Goal: Complete application form

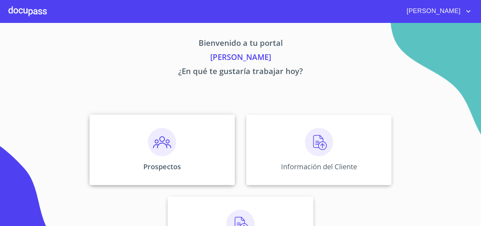
click at [187, 150] on div "Prospectos" at bounding box center [163, 150] width 146 height 70
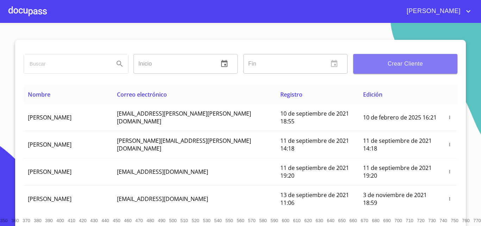
click at [413, 67] on span "Crear Cliente" at bounding box center [405, 64] width 93 height 10
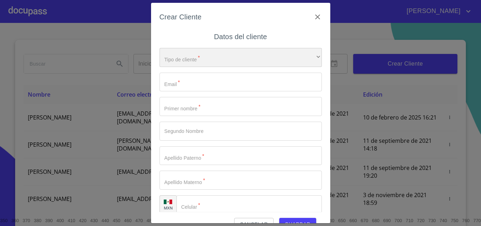
click at [208, 57] on div "​" at bounding box center [241, 57] width 162 height 19
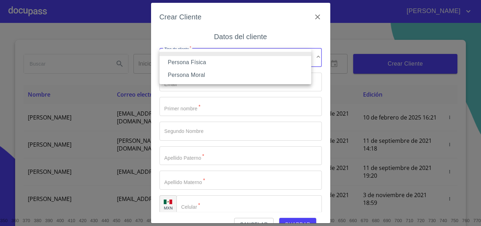
click at [184, 62] on li "Persona Física" at bounding box center [236, 62] width 152 height 13
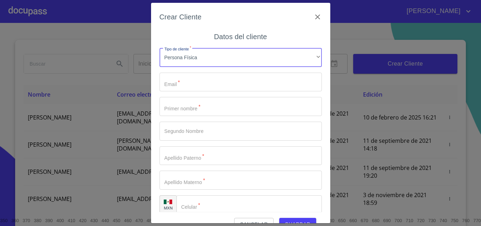
click at [192, 83] on input "Tipo de cliente   *" at bounding box center [241, 82] width 162 height 19
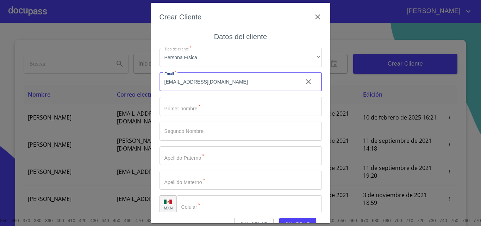
type input "[EMAIL_ADDRESS][DOMAIN_NAME]"
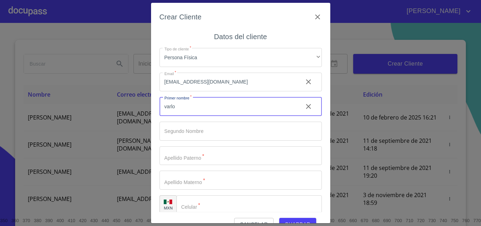
type input "varlo"
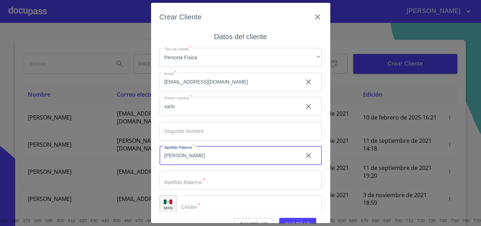
type input "[PERSON_NAME]"
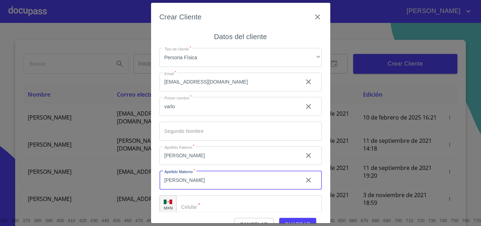
type input "[PERSON_NAME]"
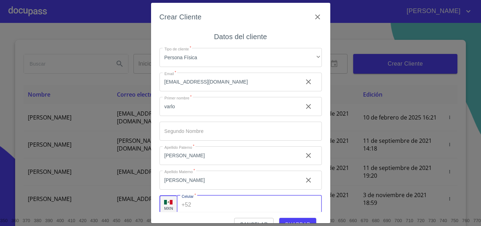
scroll to position [2, 0]
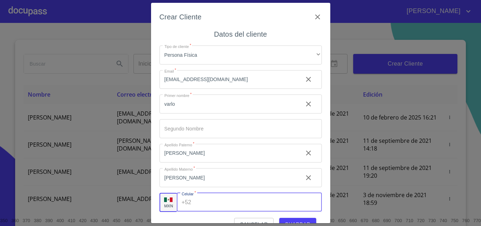
type input "1"
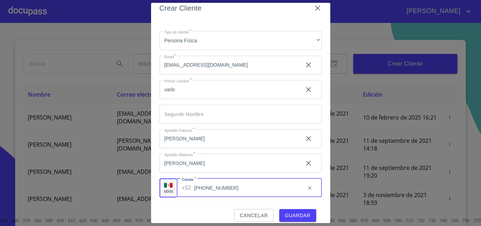
scroll to position [16, 0]
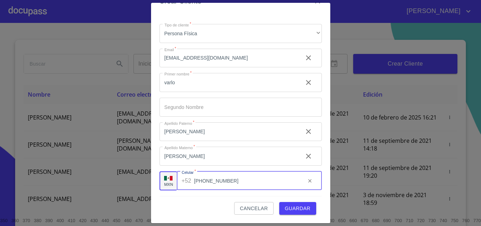
type input "[PHONE_NUMBER]"
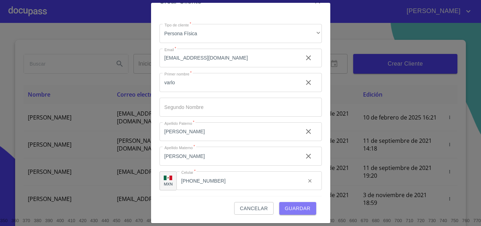
click at [302, 205] on span "Guardar" at bounding box center [298, 208] width 26 height 9
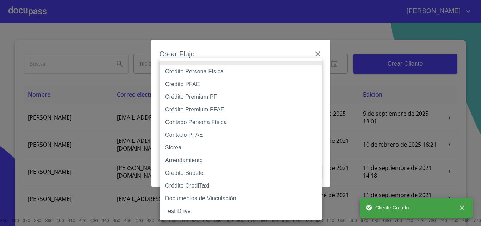
click at [216, 79] on body "[PERSON_NAME] ​ Fin ​ Crear Cliente Nombre Correo electrónico Registro Edición …" at bounding box center [240, 113] width 481 height 226
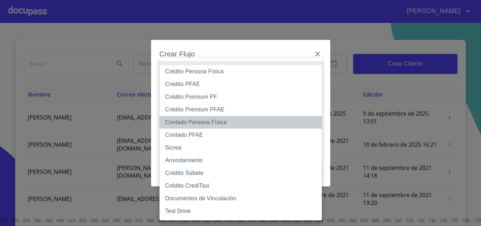
click at [212, 124] on li "Contado Persona Física" at bounding box center [241, 122] width 162 height 13
type input "60bf975b0d9865ccc2471536"
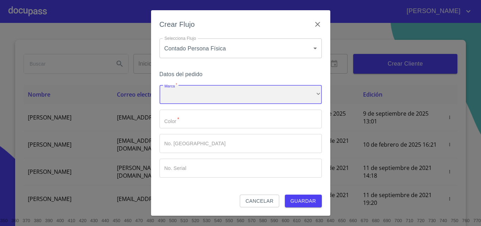
click at [184, 99] on div "​" at bounding box center [241, 94] width 162 height 19
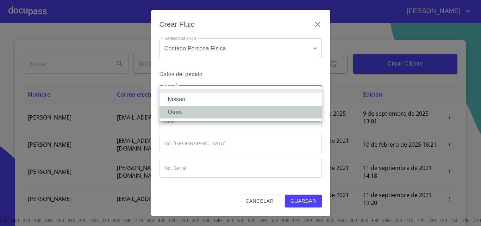
click at [180, 111] on li "Otros" at bounding box center [241, 112] width 162 height 13
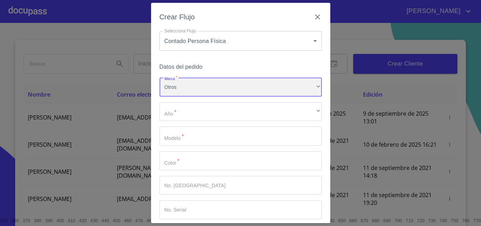
click at [187, 83] on div "Otros" at bounding box center [241, 87] width 162 height 19
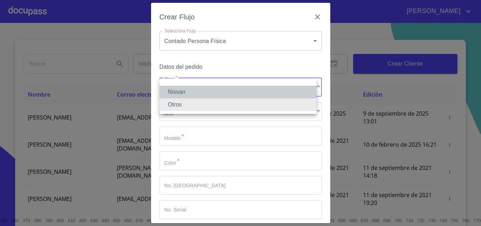
click at [181, 91] on li "Nissan" at bounding box center [238, 92] width 157 height 13
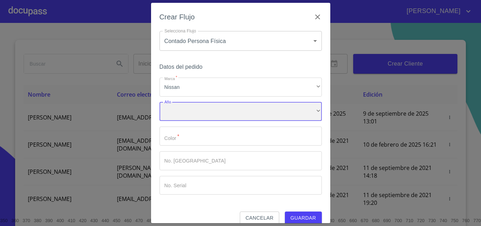
click at [178, 109] on div "​" at bounding box center [241, 111] width 162 height 19
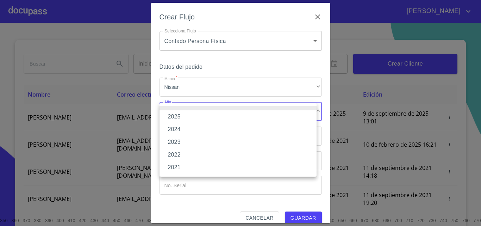
click at [179, 119] on li "2025" at bounding box center [238, 116] width 157 height 13
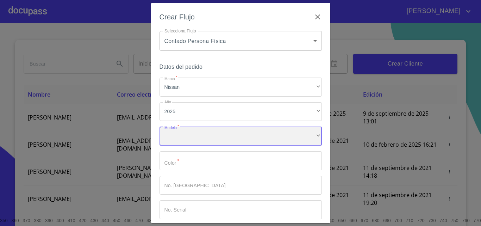
click at [187, 141] on div "​" at bounding box center [241, 136] width 162 height 19
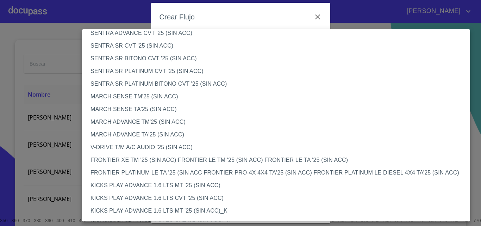
scroll to position [458, 0]
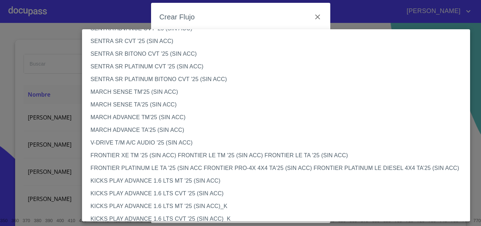
click at [122, 140] on li "V-DRIVE T/M A/C AUDIO '25 (SIN ACC)" at bounding box center [279, 142] width 394 height 13
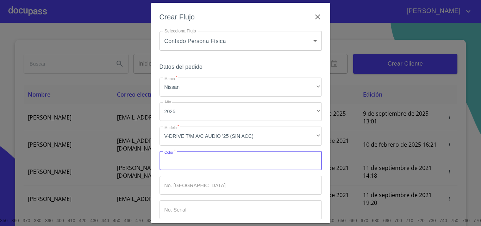
click at [211, 161] on input "Marca   *" at bounding box center [241, 160] width 162 height 19
type input "rojo"
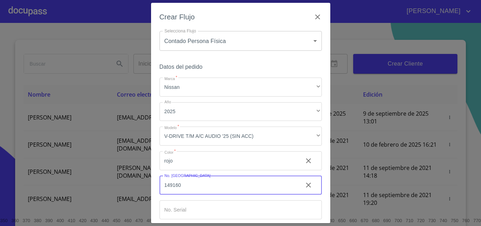
type input "149160"
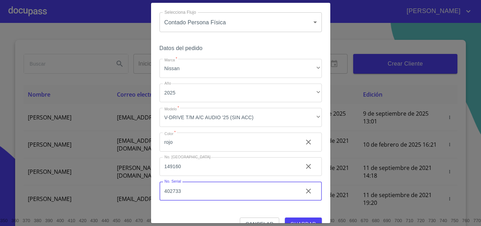
scroll to position [34, 0]
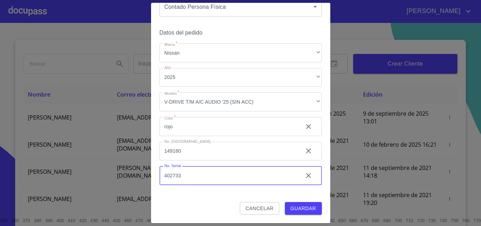
type input "402733"
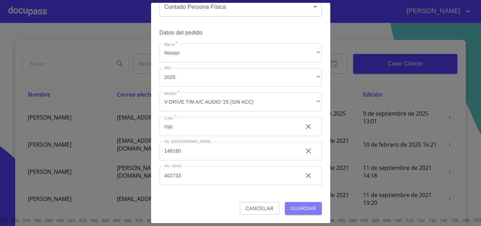
click at [290, 214] on button "Guardar" at bounding box center [303, 208] width 37 height 13
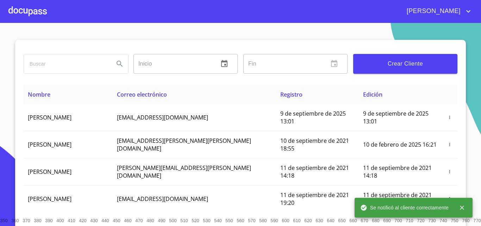
click at [26, 5] on div at bounding box center [27, 11] width 38 height 23
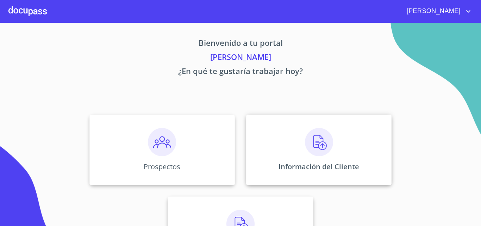
click at [338, 159] on div "Información del Cliente" at bounding box center [319, 150] width 146 height 70
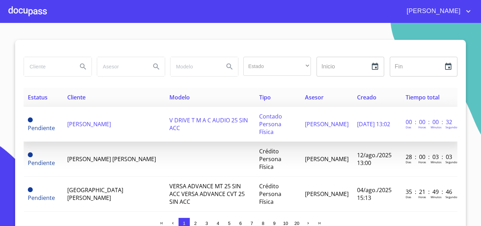
click at [116, 128] on td "[PERSON_NAME]" at bounding box center [114, 124] width 102 height 35
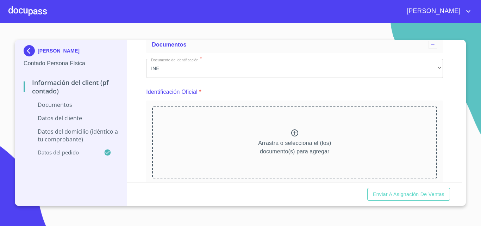
scroll to position [106, 0]
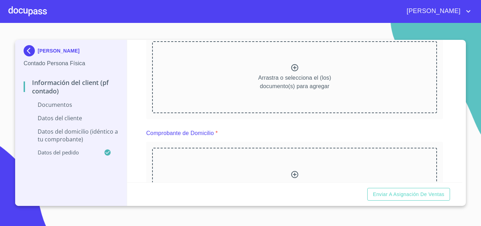
click at [194, 94] on div "Arrastra o selecciona el (los) documento(s) para agregar" at bounding box center [294, 77] width 285 height 72
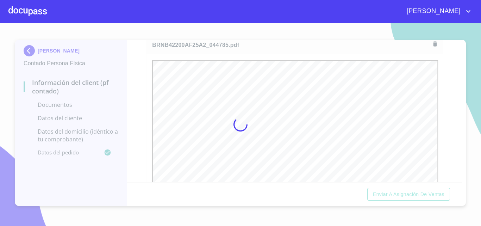
scroll to position [0, 0]
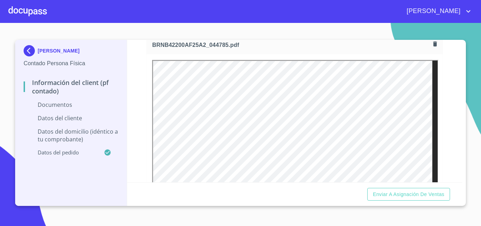
click at [433, 44] on icon "button" at bounding box center [435, 43] width 4 height 5
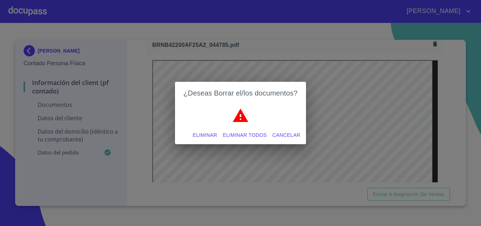
click at [262, 137] on span "Eliminar todos" at bounding box center [245, 135] width 44 height 9
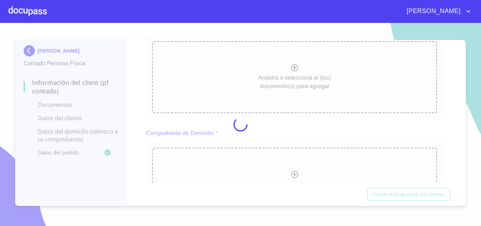
scroll to position [105, 0]
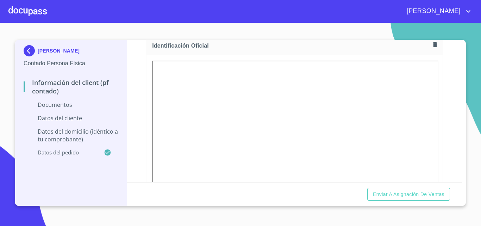
click at [432, 45] on icon "button" at bounding box center [435, 44] width 7 height 7
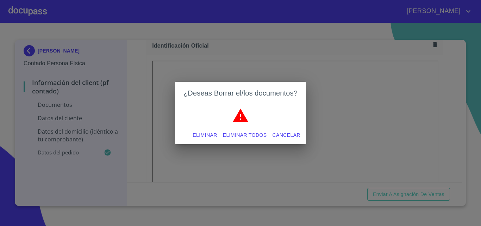
click at [252, 134] on span "Eliminar todos" at bounding box center [245, 135] width 44 height 9
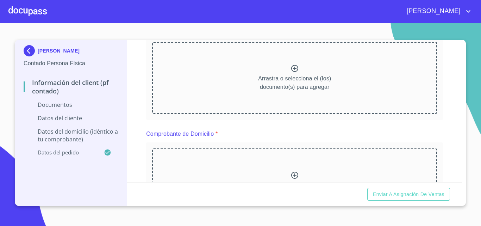
click at [251, 66] on div "Arrastra o selecciona el (los) documento(s) para agregar" at bounding box center [294, 78] width 285 height 72
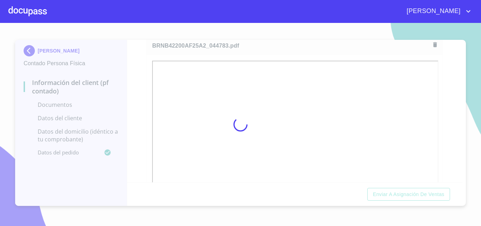
click at [144, 86] on div at bounding box center [240, 124] width 481 height 203
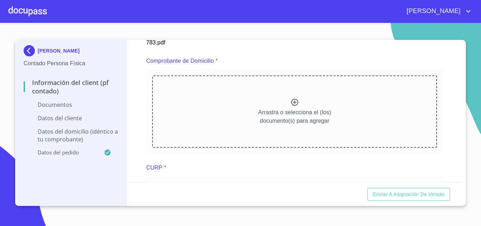
scroll to position [352, 0]
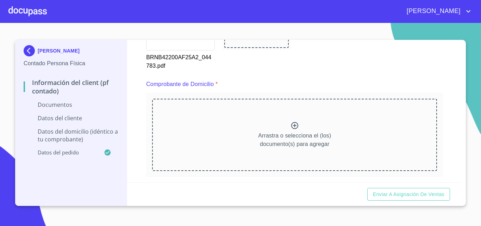
click at [265, 145] on p "Arrastra o selecciona el (los) documento(s) para agregar" at bounding box center [294, 139] width 73 height 17
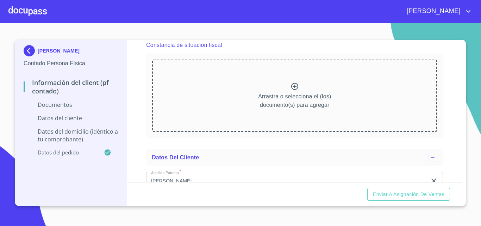
scroll to position [810, 0]
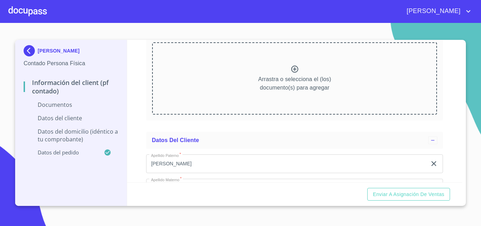
click at [225, 77] on div "Arrastra o selecciona el (los) documento(s) para agregar" at bounding box center [294, 78] width 285 height 72
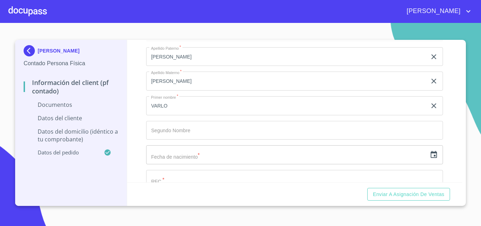
scroll to position [1127, 0]
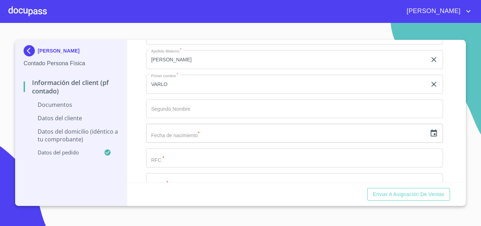
click at [184, 143] on input "text" at bounding box center [286, 133] width 281 height 19
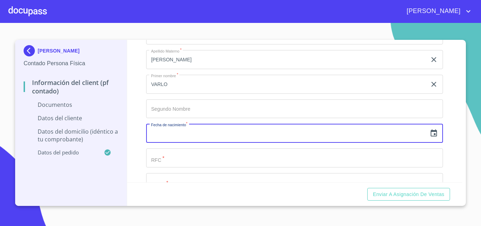
click at [431, 137] on icon "button" at bounding box center [434, 133] width 8 height 8
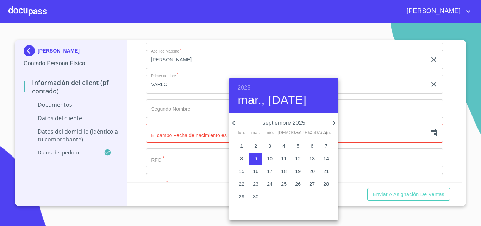
click at [242, 85] on h6 "2025" at bounding box center [244, 88] width 13 height 10
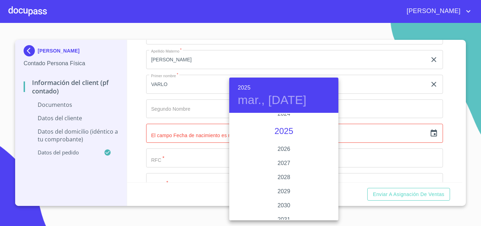
scroll to position [1367, 0]
click at [136, 100] on div at bounding box center [240, 113] width 481 height 226
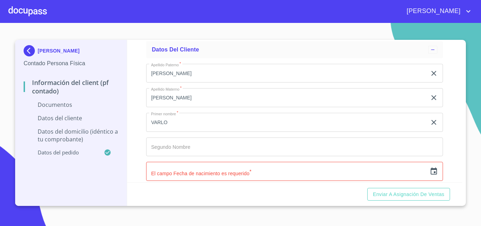
scroll to position [1092, 0]
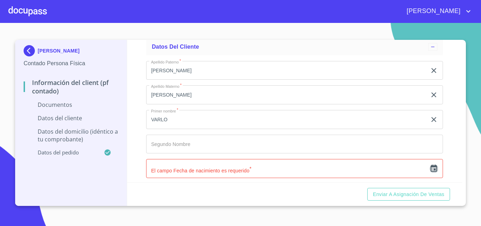
click at [430, 173] on icon "button" at bounding box center [434, 168] width 8 height 8
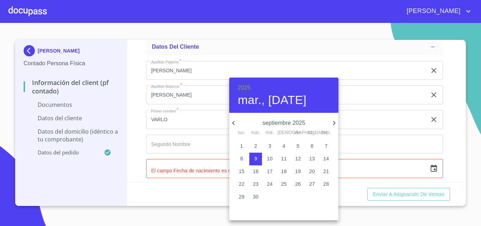
click at [247, 87] on h6 "2025" at bounding box center [244, 88] width 13 height 10
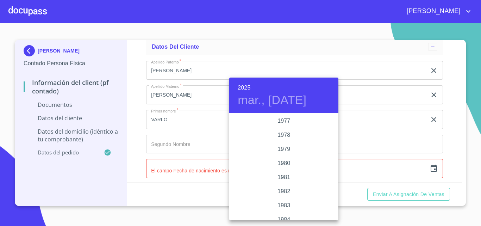
scroll to position [698, 0]
click at [282, 123] on div "1975" at bounding box center [283, 128] width 109 height 14
type input "9 de sep. de 1975"
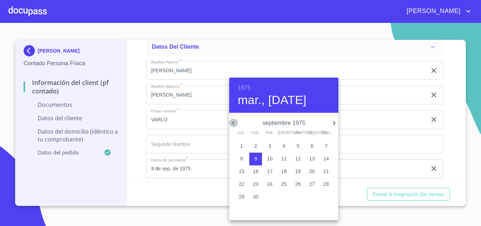
click at [234, 121] on icon "button" at bounding box center [233, 123] width 8 height 8
click at [309, 142] on button "3" at bounding box center [312, 146] width 13 height 13
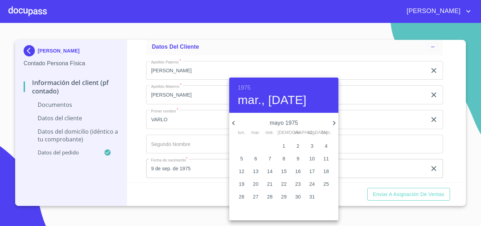
type input "3 de may. de 1975"
click at [137, 152] on div at bounding box center [240, 113] width 481 height 226
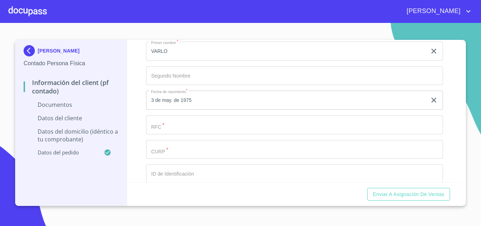
scroll to position [1162, 0]
click at [156, 132] on input "Documento de identificación.   *" at bounding box center [294, 122] width 297 height 19
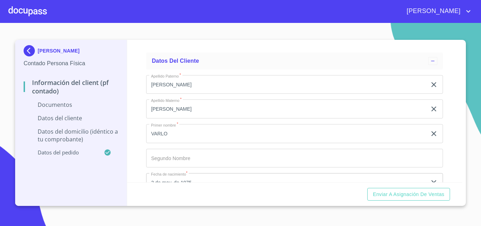
scroll to position [1127, 0]
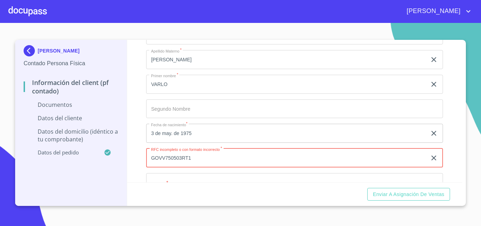
type input "GOVV750503RT1"
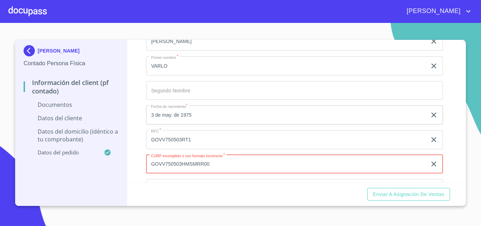
type input "GOVV750503HMSMRR00"
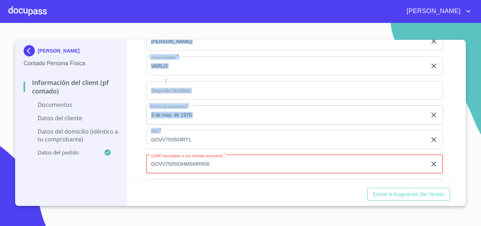
click at [126, 153] on div "[PERSON_NAME] Contado Persona Física Información del Client (PF contado) Docume…" at bounding box center [239, 123] width 448 height 166
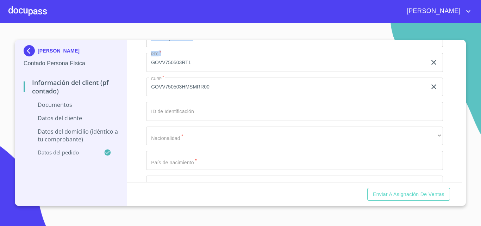
scroll to position [1251, 0]
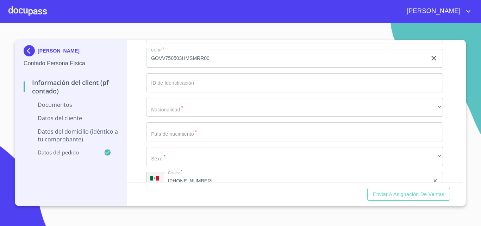
click at [166, 92] on input "Documento de identificación.   *" at bounding box center [294, 82] width 297 height 19
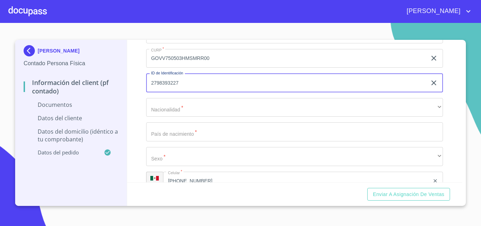
type input "2798393227"
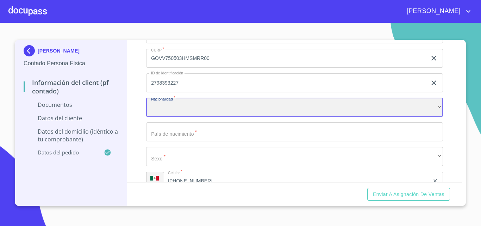
click at [222, 111] on div "​" at bounding box center [294, 107] width 297 height 19
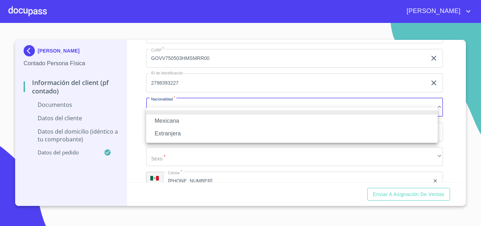
click at [170, 118] on li "Mexicana" at bounding box center [292, 121] width 292 height 13
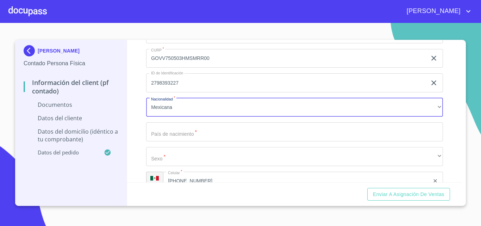
click at [174, 141] on input "Documento de identificación.   *" at bounding box center [294, 131] width 297 height 19
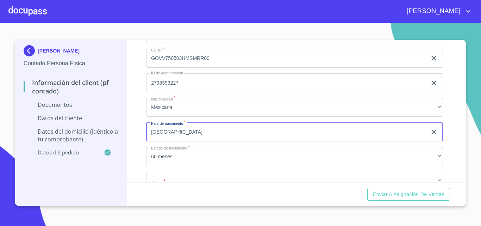
type input "[GEOGRAPHIC_DATA]"
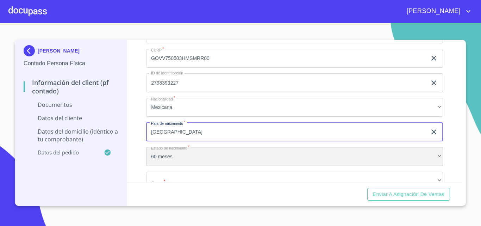
click at [167, 166] on div "60 meses" at bounding box center [294, 156] width 297 height 19
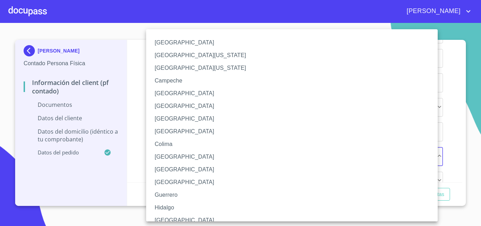
click at [169, 218] on li "[GEOGRAPHIC_DATA]" at bounding box center [294, 220] width 297 height 13
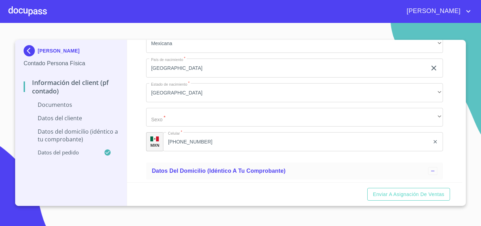
scroll to position [1321, 0]
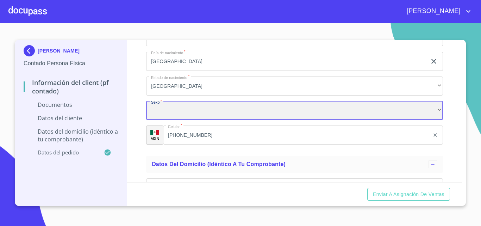
click at [181, 120] on div "​" at bounding box center [294, 110] width 297 height 19
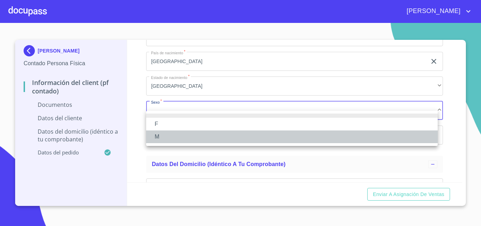
drag, startPoint x: 158, startPoint y: 137, endPoint x: 149, endPoint y: 141, distance: 8.7
click at [158, 138] on li "M" at bounding box center [292, 136] width 292 height 13
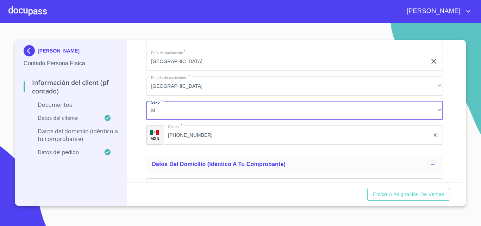
click at [135, 146] on div "Información del Client (PF contado) Documentos Documento de identificación.   *…" at bounding box center [295, 111] width 336 height 142
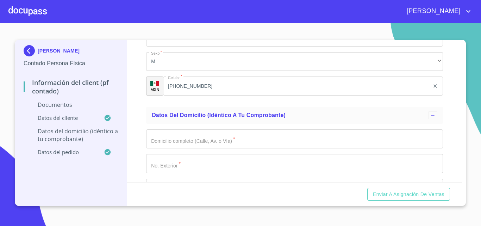
scroll to position [1392, 0]
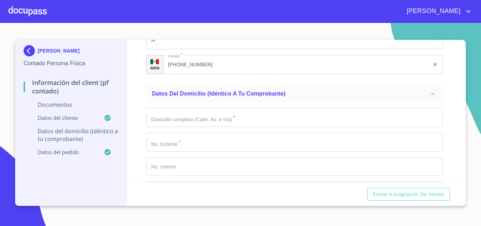
click at [164, 127] on input "Documento de identificación.   *" at bounding box center [294, 117] width 297 height 19
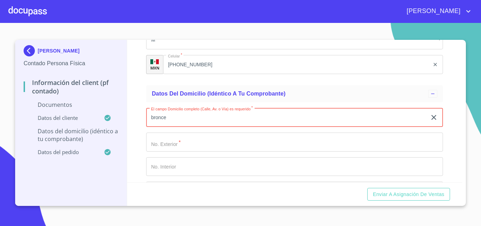
type input "bronce"
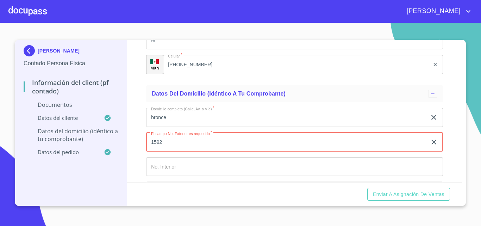
type input "1592"
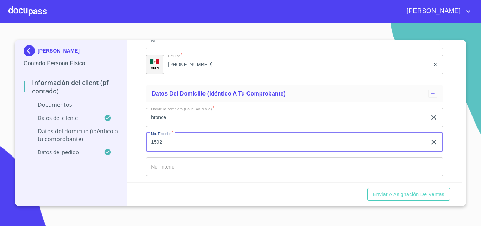
scroll to position [1394, 0]
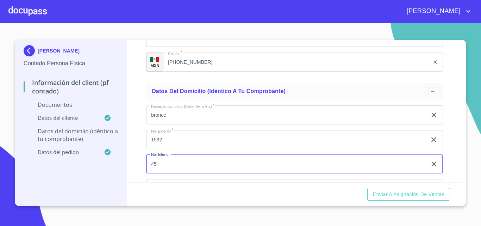
type input "45"
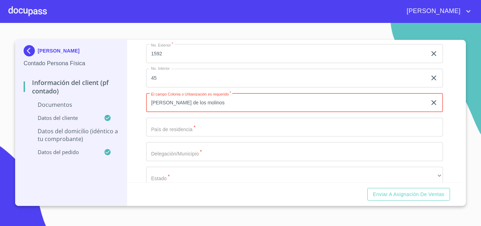
type input "[PERSON_NAME] de los molinos"
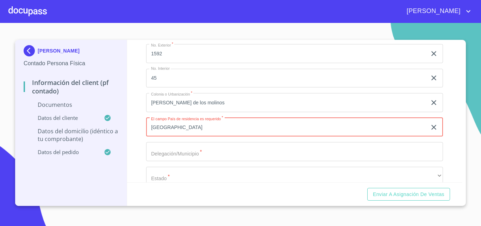
type input "[GEOGRAPHIC_DATA]"
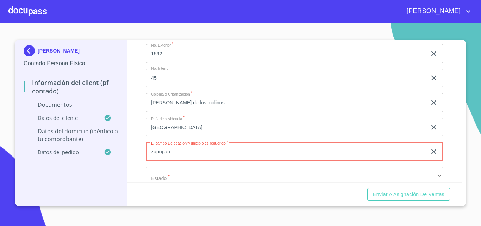
type input "zapopan"
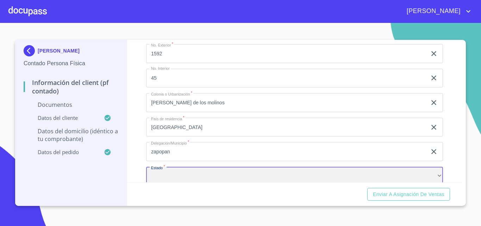
scroll to position [1492, 0]
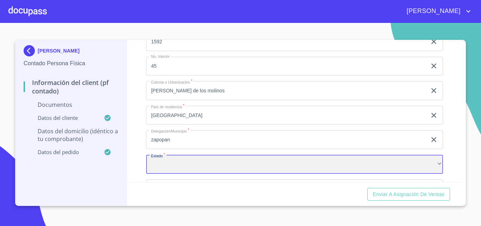
click at [191, 169] on div "​" at bounding box center [294, 164] width 297 height 19
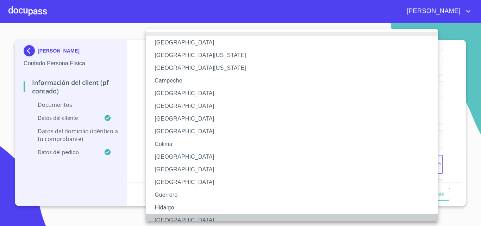
click at [171, 217] on li "[GEOGRAPHIC_DATA]" at bounding box center [294, 220] width 297 height 13
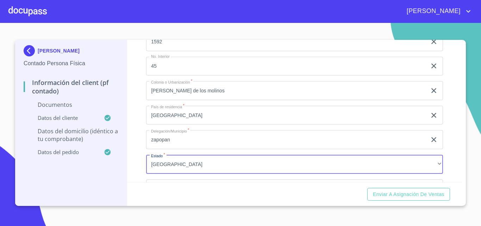
click at [141, 163] on div "Información del Client (PF contado) Documentos Documento de identificación.   *…" at bounding box center [295, 111] width 336 height 142
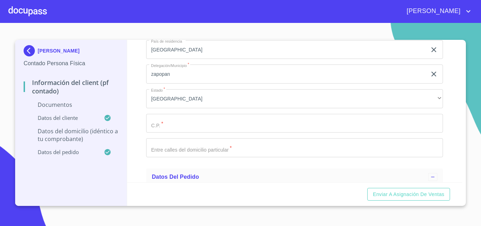
scroll to position [1563, 0]
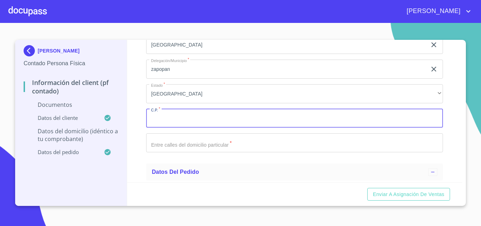
click at [168, 126] on input "Documento de identificación.   *" at bounding box center [294, 118] width 297 height 19
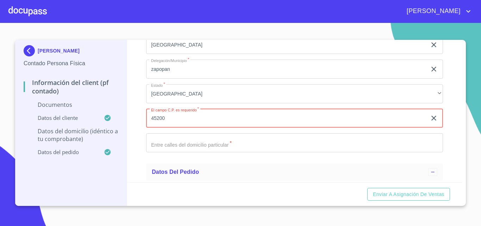
type input "45200"
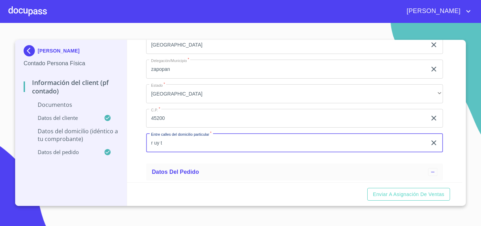
type input "r uy t"
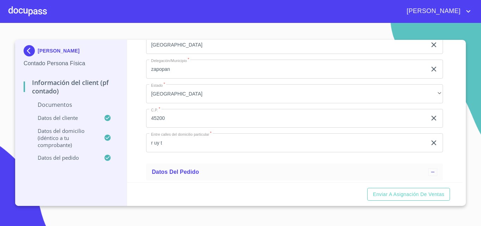
click at [134, 164] on div "Información del Client (PF contado) Documentos Documento de identificación.   *…" at bounding box center [295, 111] width 336 height 142
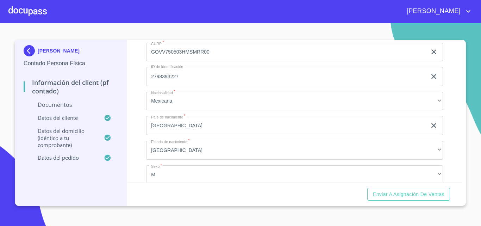
scroll to position [1210, 0]
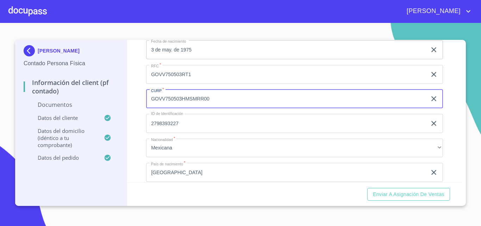
drag, startPoint x: 220, startPoint y: 111, endPoint x: 88, endPoint y: 114, distance: 131.1
click at [88, 114] on div "[PERSON_NAME] Contado Persona Física Información del Client (PF contado) Docume…" at bounding box center [239, 123] width 448 height 166
click at [143, 116] on div "Información del Client (PF contado) Documentos Documento de identificación.   *…" at bounding box center [295, 111] width 336 height 142
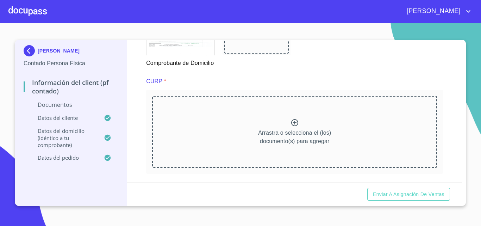
scroll to position [611, 0]
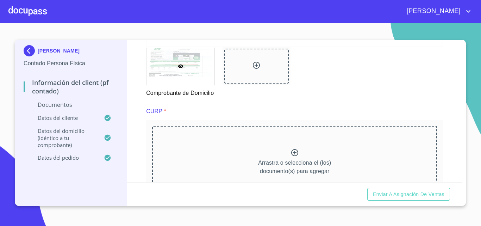
click at [246, 163] on div "Arrastra o selecciona el (los) documento(s) para agregar" at bounding box center [294, 162] width 285 height 72
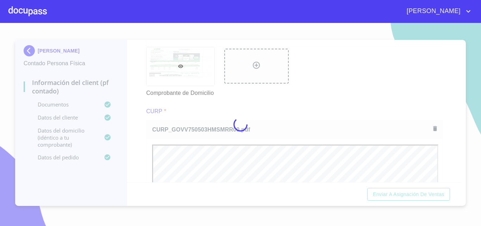
scroll to position [0, 0]
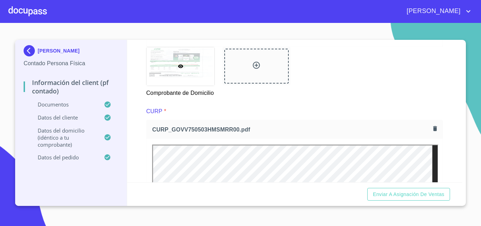
click at [141, 129] on div "Información del Client (PF contado) Documentos Documento de identificación.   *…" at bounding box center [295, 111] width 336 height 142
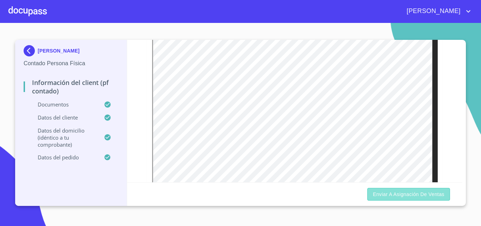
click at [409, 195] on span "Enviar a Asignación de Ventas" at bounding box center [409, 194] width 72 height 9
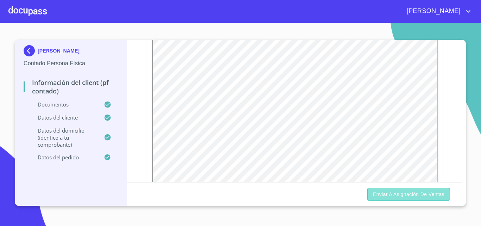
scroll to position [0, 0]
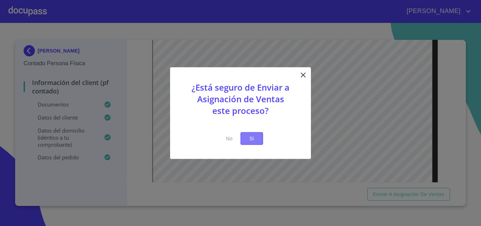
click at [257, 135] on button "Si" at bounding box center [252, 138] width 23 height 13
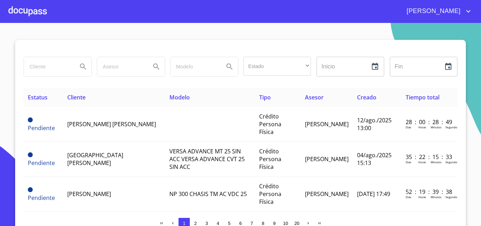
scroll to position [6, 0]
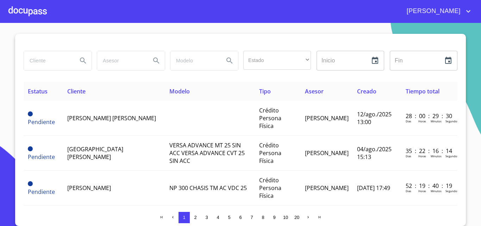
click at [133, 39] on div at bounding box center [241, 42] width 434 height 17
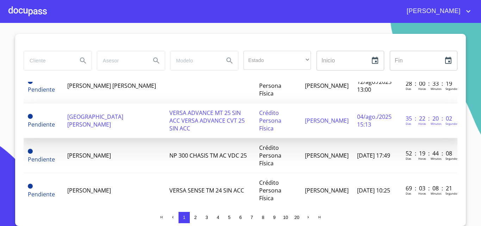
scroll to position [0, 0]
